Goal: Transaction & Acquisition: Purchase product/service

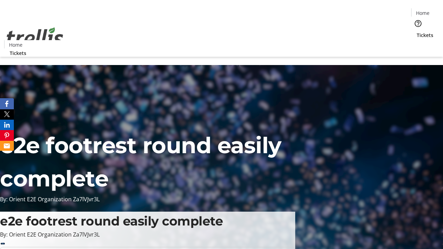
click at [417, 32] on span "Tickets" at bounding box center [425, 35] width 17 height 7
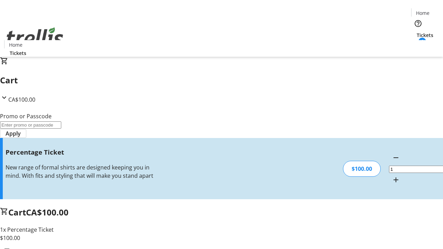
type input "FOO"
